Goal: Complete application form

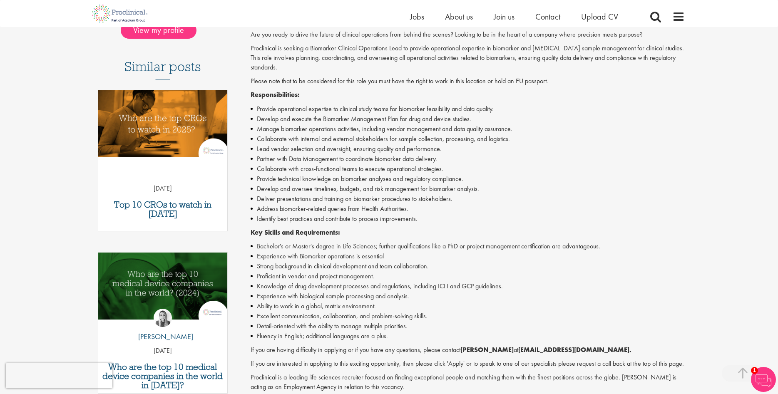
scroll to position [339, 0]
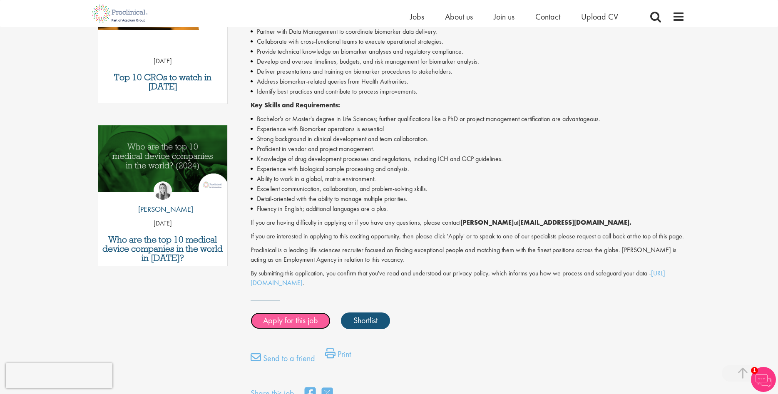
click at [297, 329] on link "Apply for this job" at bounding box center [290, 320] width 80 height 17
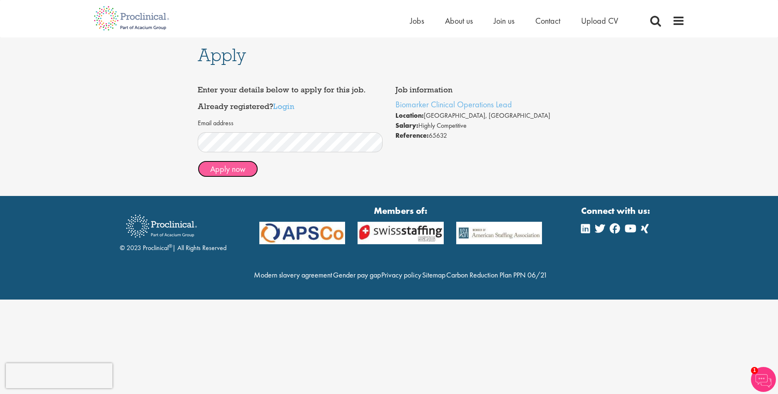
click at [232, 167] on button "Apply now" at bounding box center [228, 169] width 60 height 17
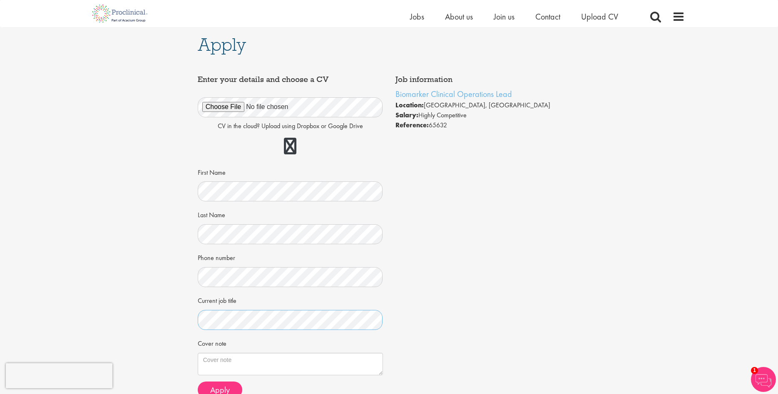
scroll to position [127, 0]
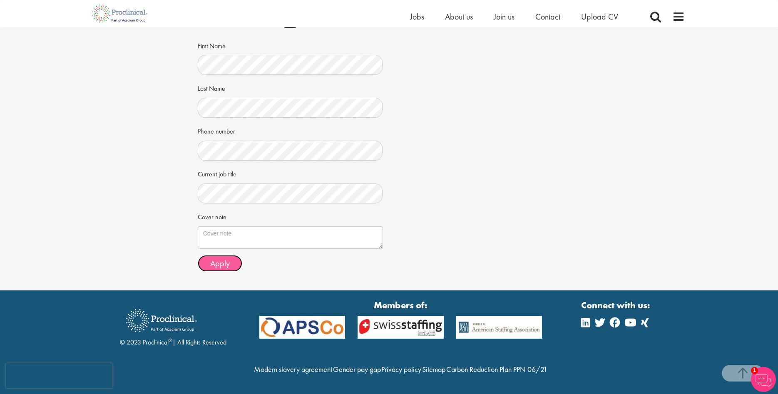
click at [220, 263] on span "Apply" at bounding box center [220, 263] width 20 height 11
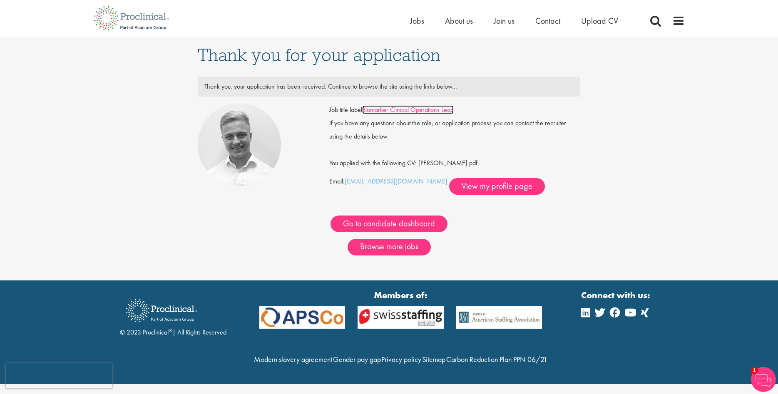
click at [409, 113] on link "Biomarker Clinical Operations Lead" at bounding box center [408, 109] width 92 height 9
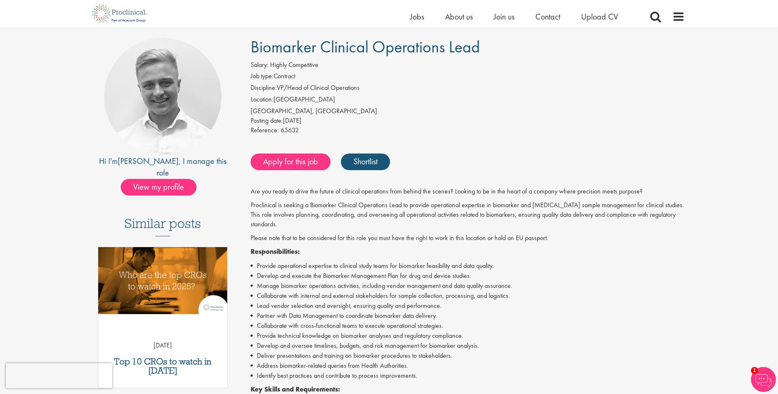
scroll to position [42, 0]
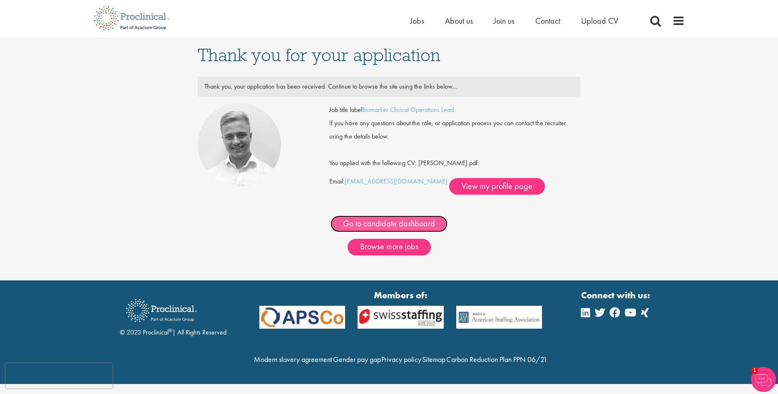
click at [419, 226] on link "Go to candidate dashboard" at bounding box center [388, 223] width 117 height 17
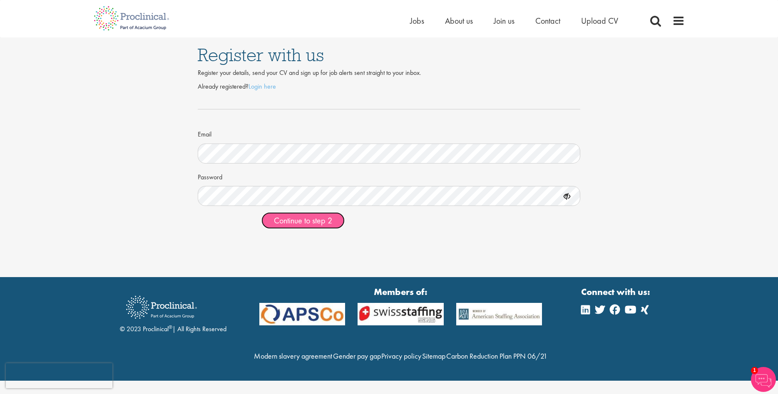
click at [291, 222] on span "Continue to step 2" at bounding box center [303, 220] width 58 height 11
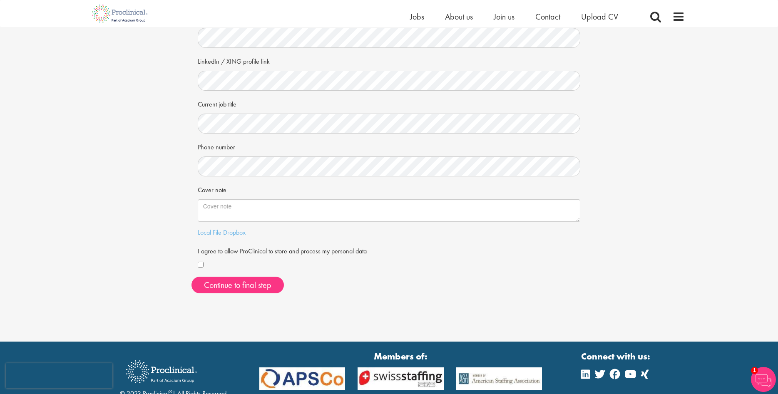
scroll to position [127, 0]
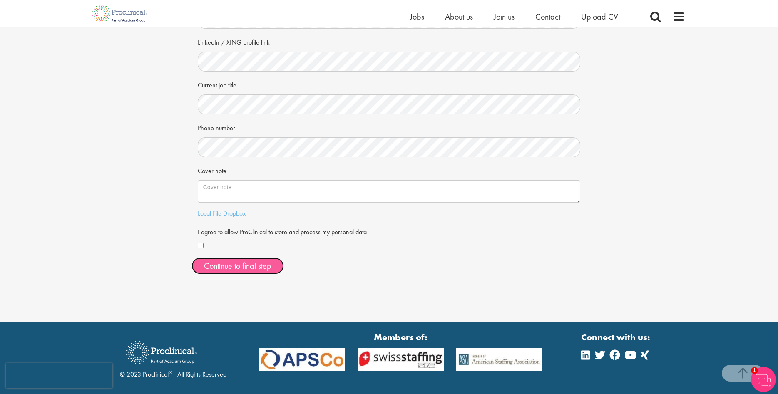
click at [210, 264] on button "Continue to final step" at bounding box center [237, 266] width 92 height 17
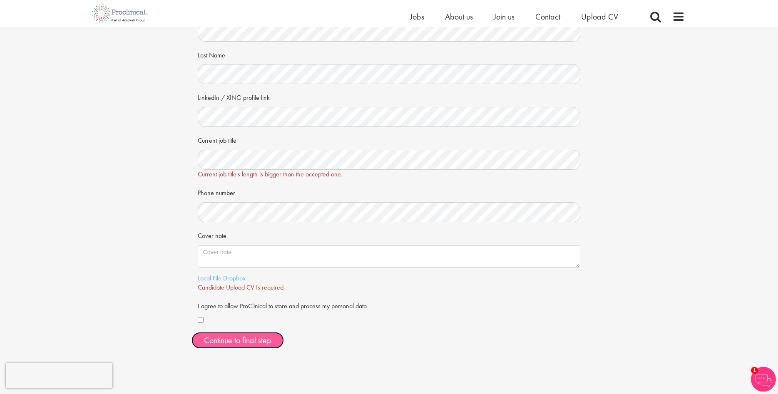
scroll to position [85, 0]
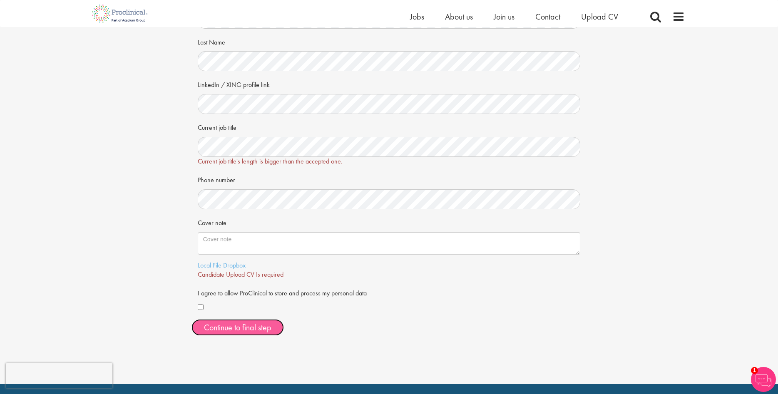
click at [238, 328] on div "First Name Last Name LinkedIn / XING profile link Current job title Current job…" at bounding box center [388, 167] width 395 height 350
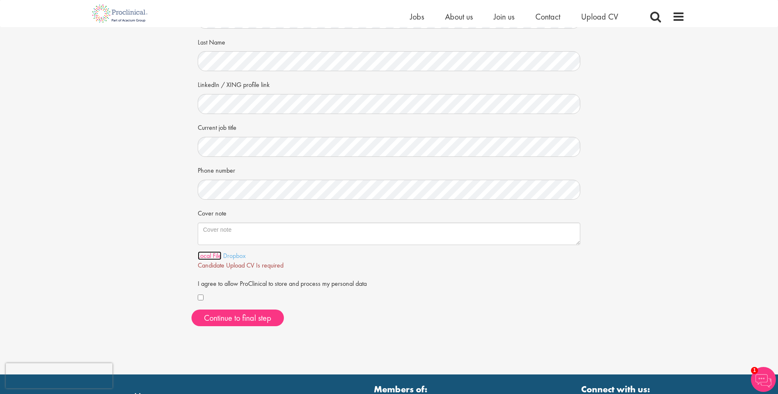
click at [219, 256] on link "Local File" at bounding box center [210, 255] width 24 height 9
click at [253, 317] on span "Continue to final step" at bounding box center [237, 317] width 67 height 11
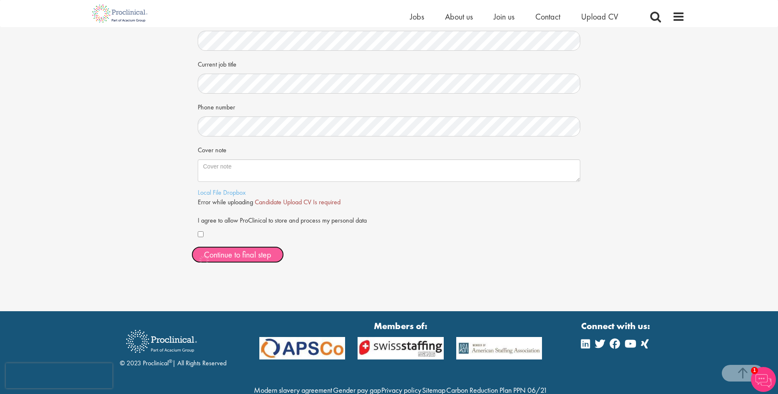
scroll to position [186, 0]
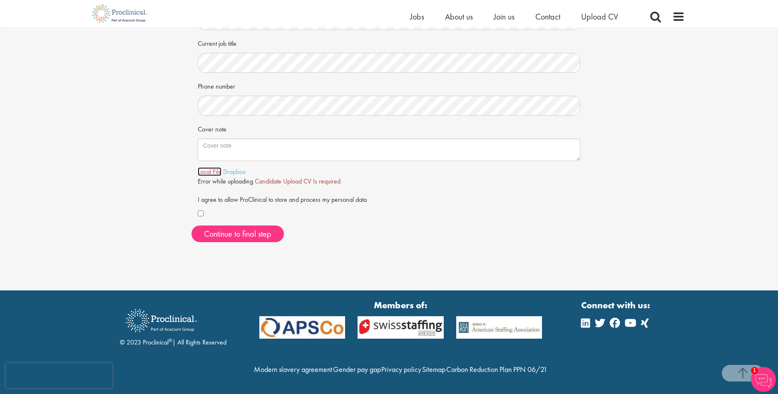
click at [210, 167] on link "Local File" at bounding box center [210, 171] width 24 height 9
click at [205, 167] on link "Local File" at bounding box center [210, 171] width 24 height 9
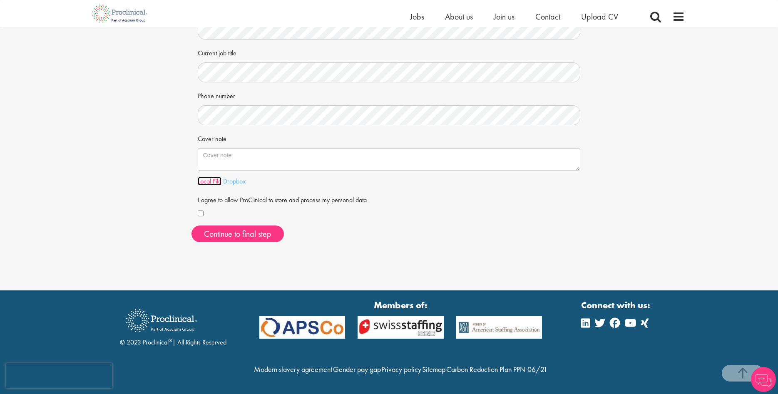
click at [210, 177] on link "Local File" at bounding box center [210, 181] width 24 height 9
click at [206, 167] on link "Local File" at bounding box center [210, 171] width 24 height 9
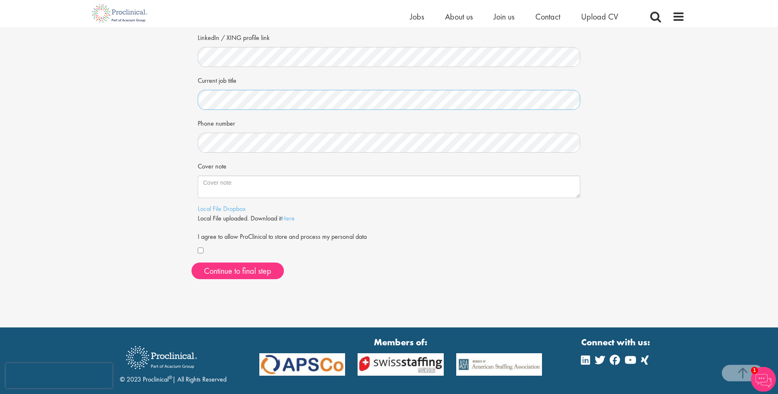
scroll to position [170, 0]
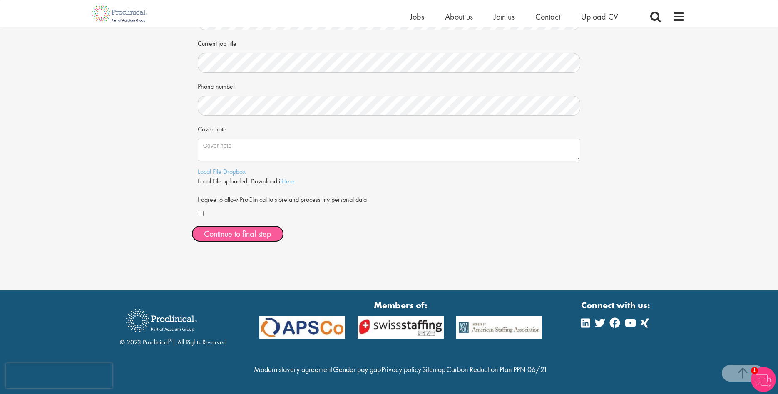
click at [220, 235] on button "Continue to final step" at bounding box center [237, 233] width 92 height 17
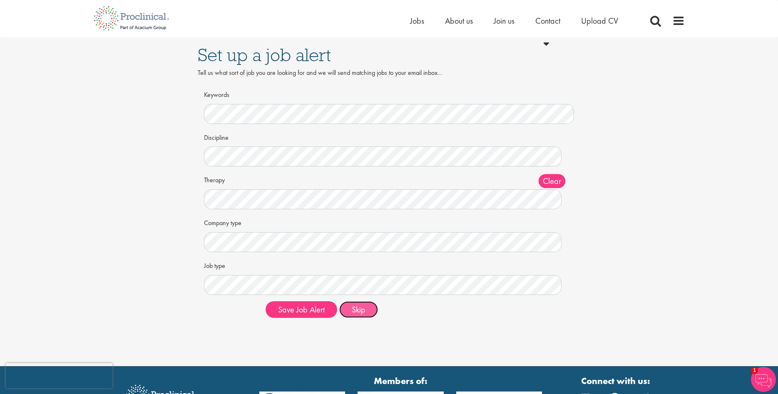
click at [359, 312] on button "Skip" at bounding box center [358, 309] width 39 height 17
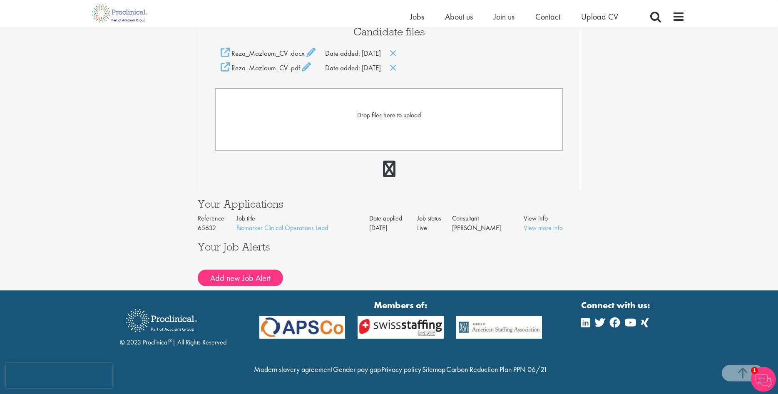
scroll to position [228, 0]
click at [765, 376] on img at bounding box center [762, 379] width 25 height 25
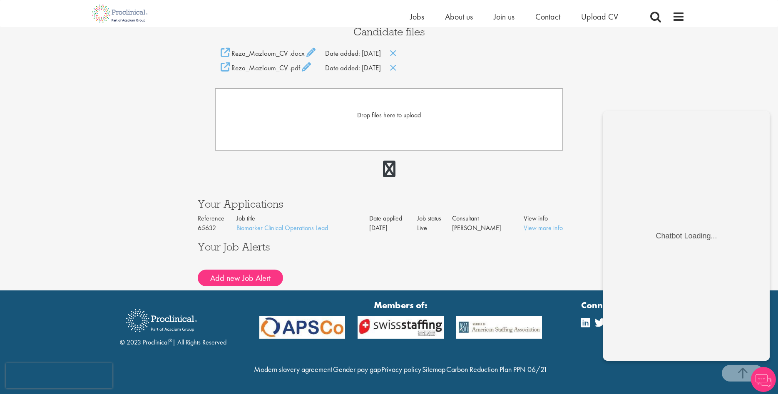
click at [657, 86] on div "Your Profile [PERSON_NAME] [EMAIL_ADDRESS][DOMAIN_NAME] Edit login credentials …" at bounding box center [389, 53] width 790 height 473
click at [763, 383] on img at bounding box center [762, 379] width 25 height 25
